Goal: Information Seeking & Learning: Learn about a topic

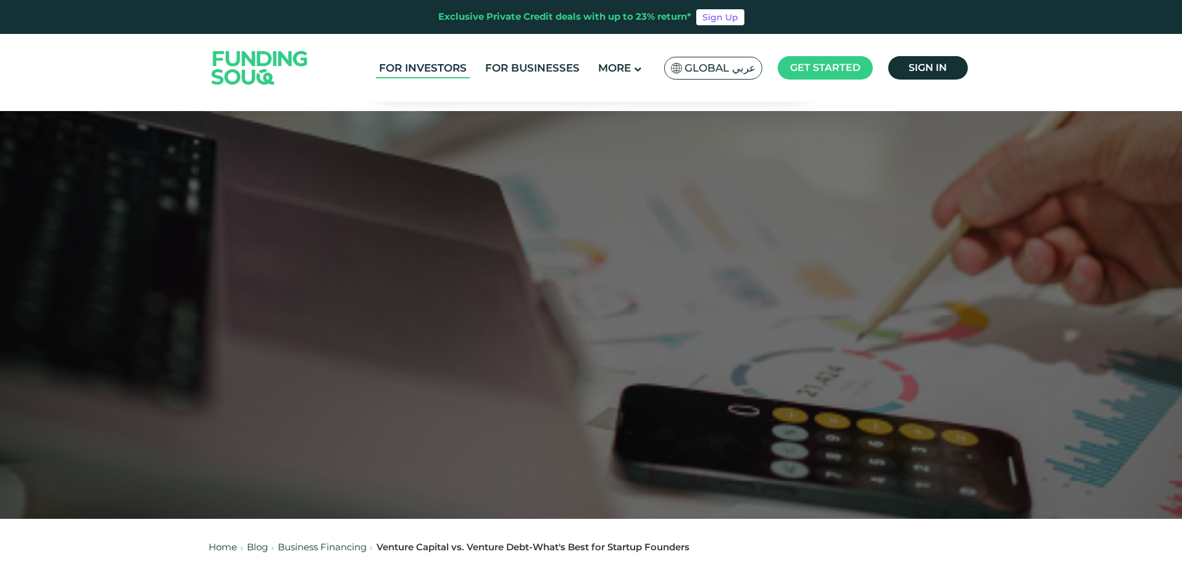
click at [431, 68] on link "For Investors" at bounding box center [423, 68] width 94 height 20
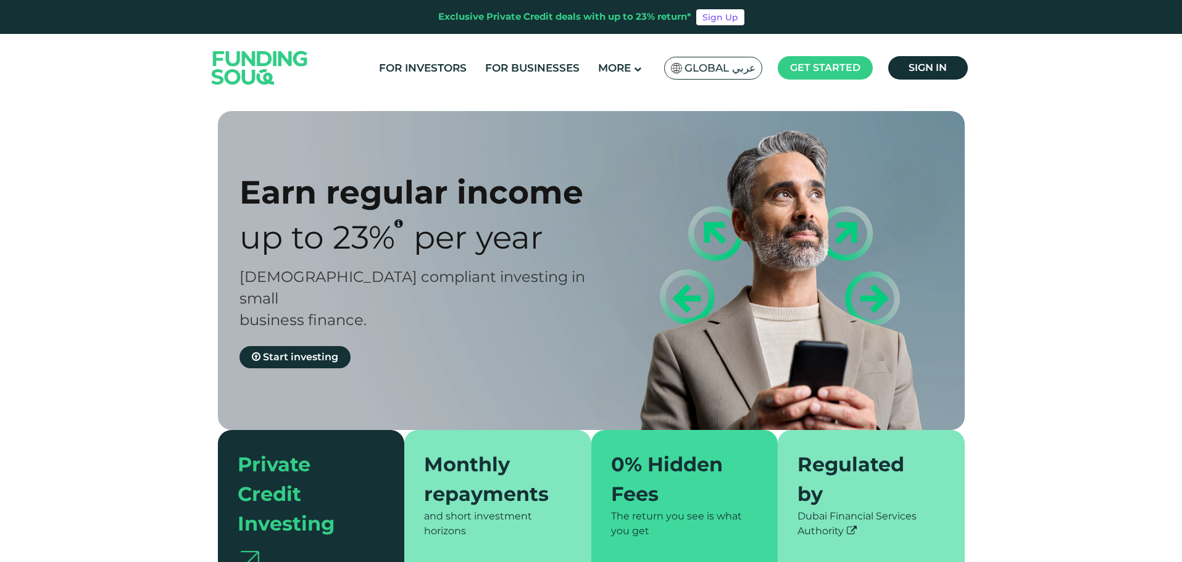
type tc-range-slider "4"
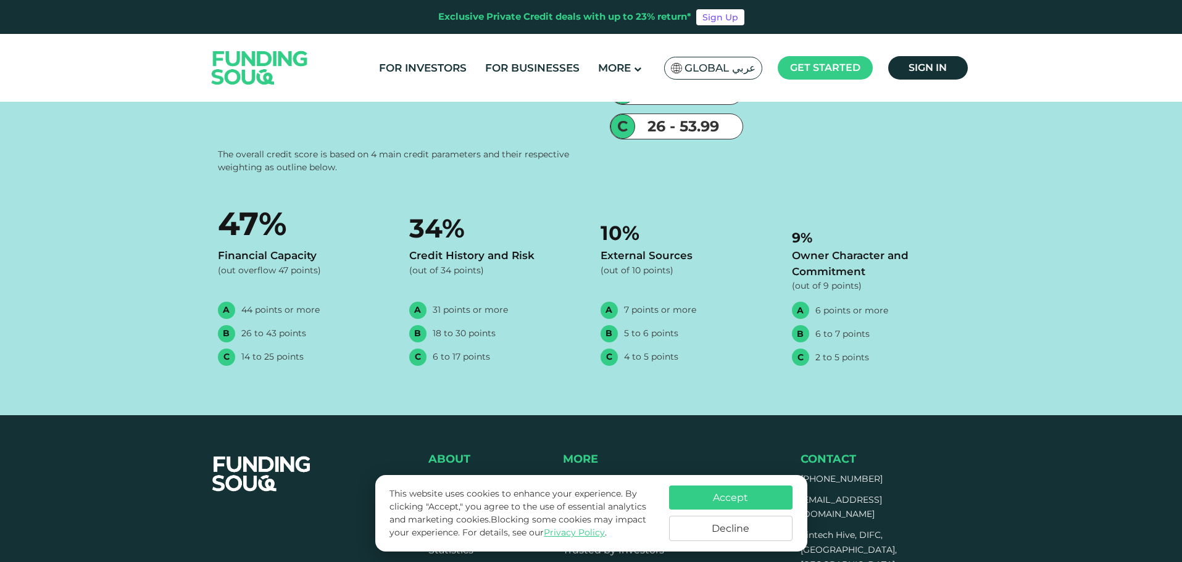
scroll to position [1481, 0]
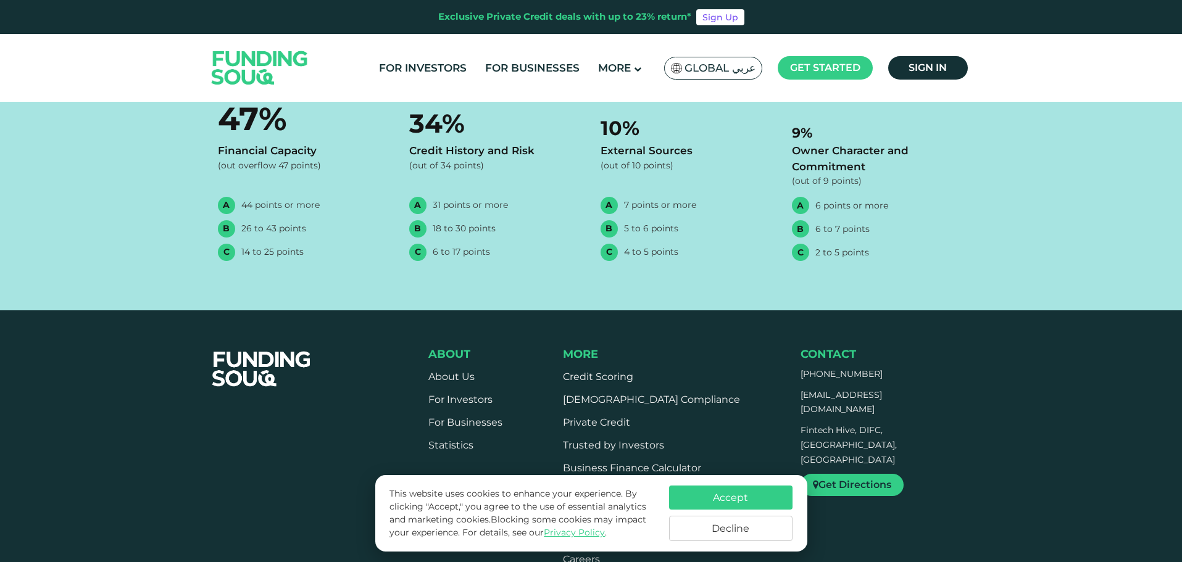
click at [732, 512] on div "Accept Decline" at bounding box center [730, 514] width 123 height 56
click at [731, 502] on button "Accept" at bounding box center [730, 498] width 123 height 24
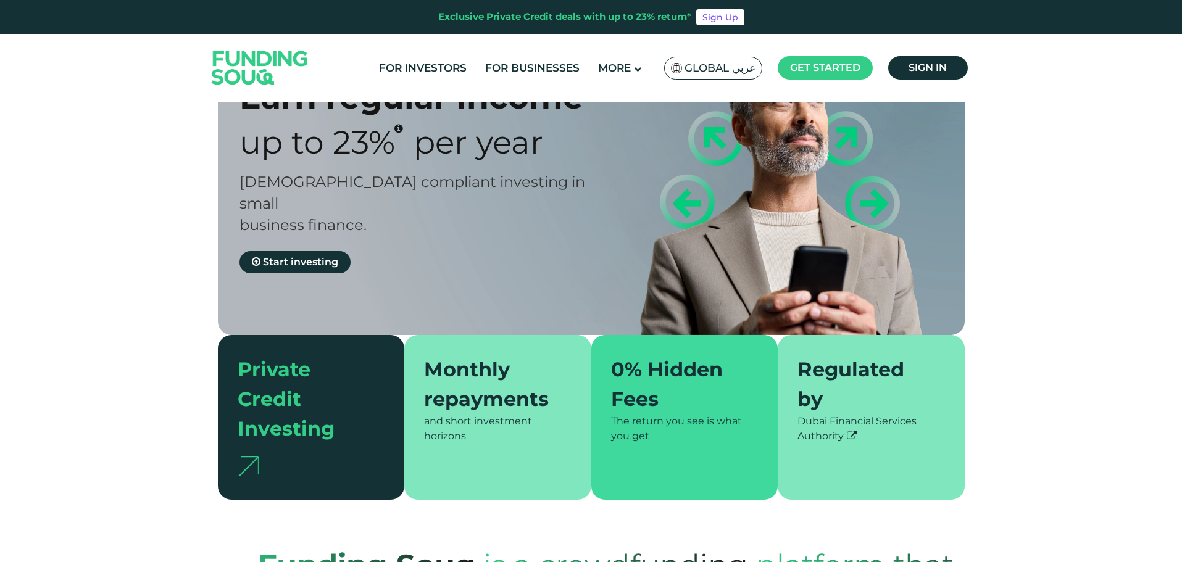
scroll to position [0, 0]
